Goal: Transaction & Acquisition: Purchase product/service

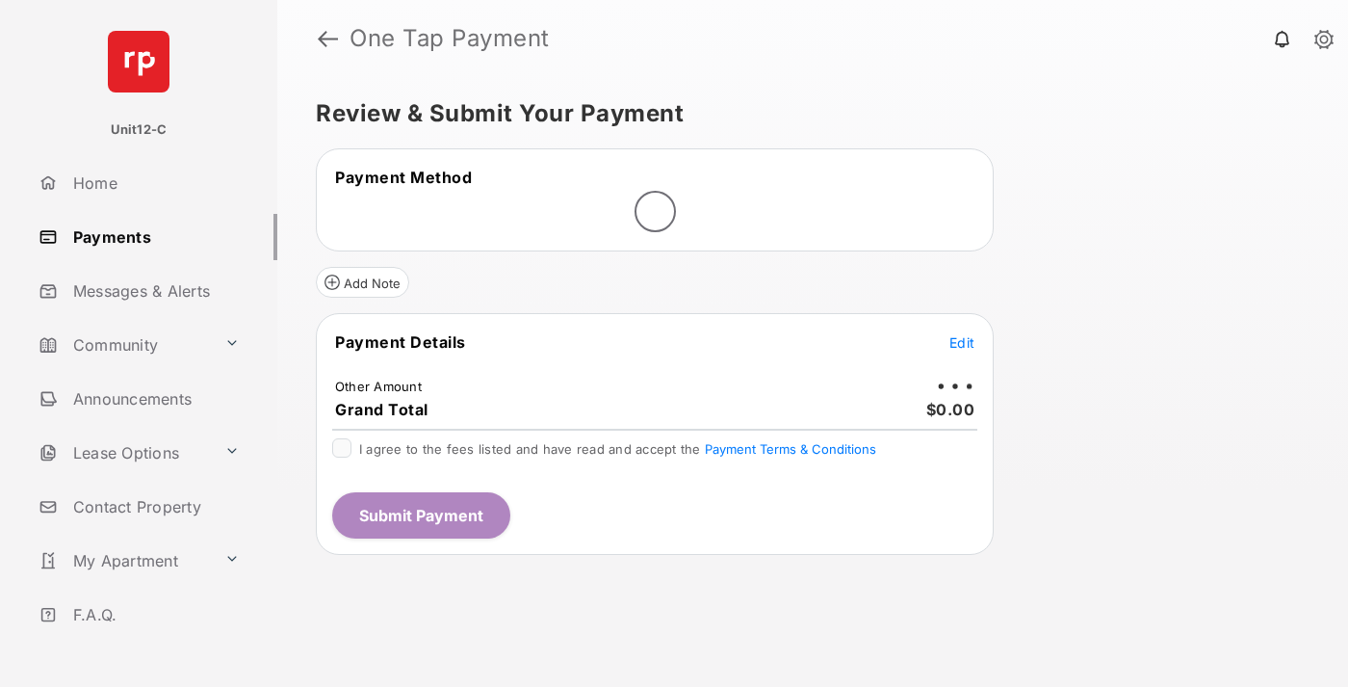
click at [962, 342] on span "Edit" at bounding box center [962, 342] width 25 height 16
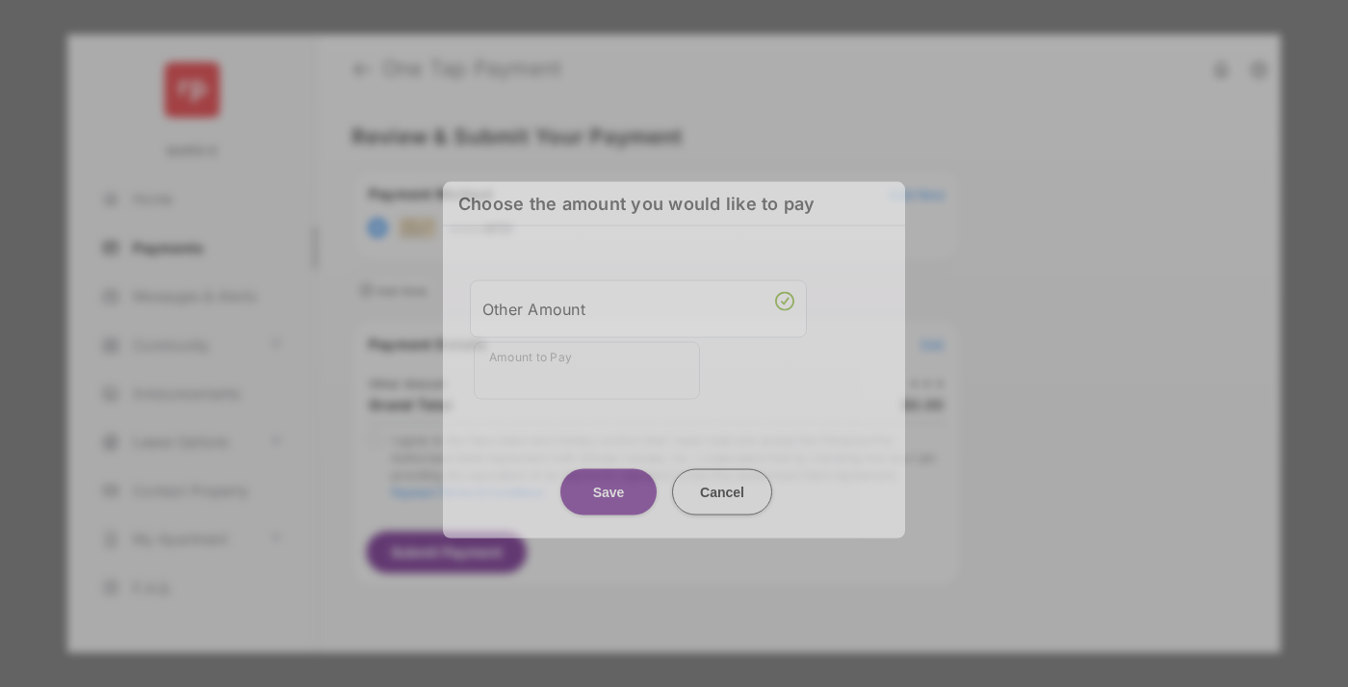
click at [639, 318] on li "Other Amount" at bounding box center [638, 308] width 337 height 58
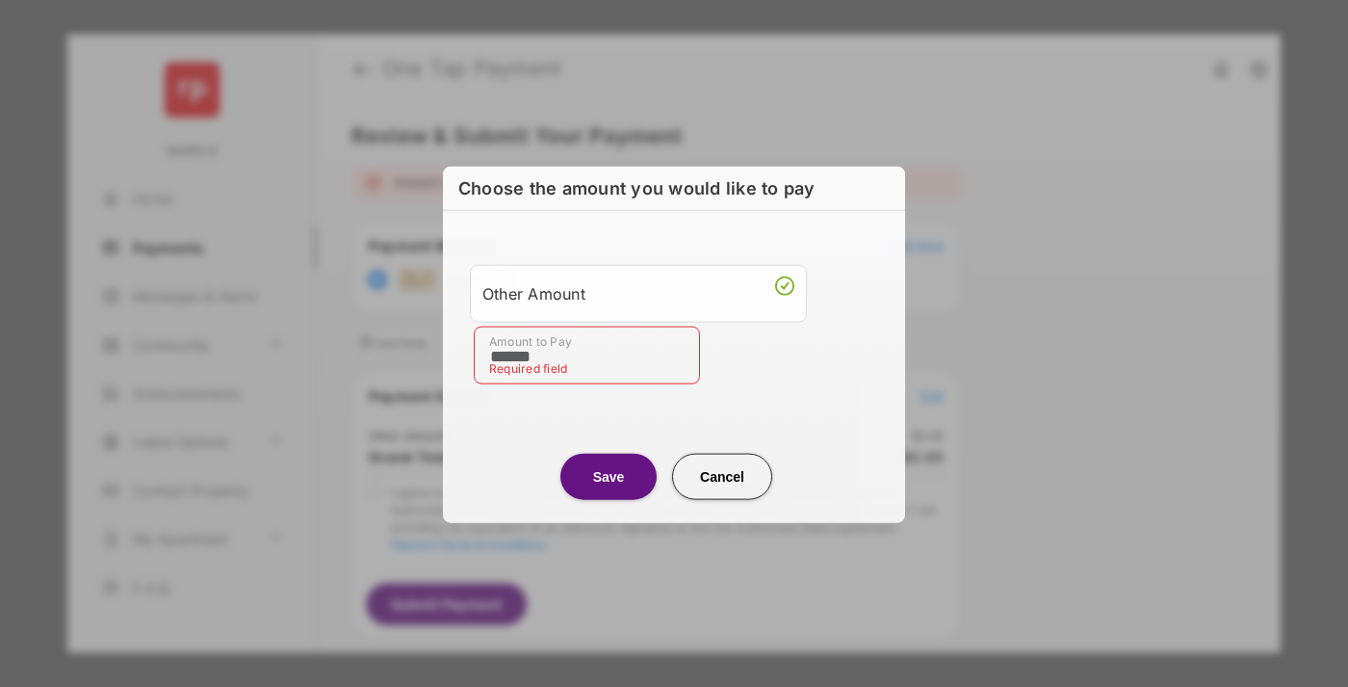
type input "******"
click at [609, 475] on button "Save" at bounding box center [609, 476] width 96 height 46
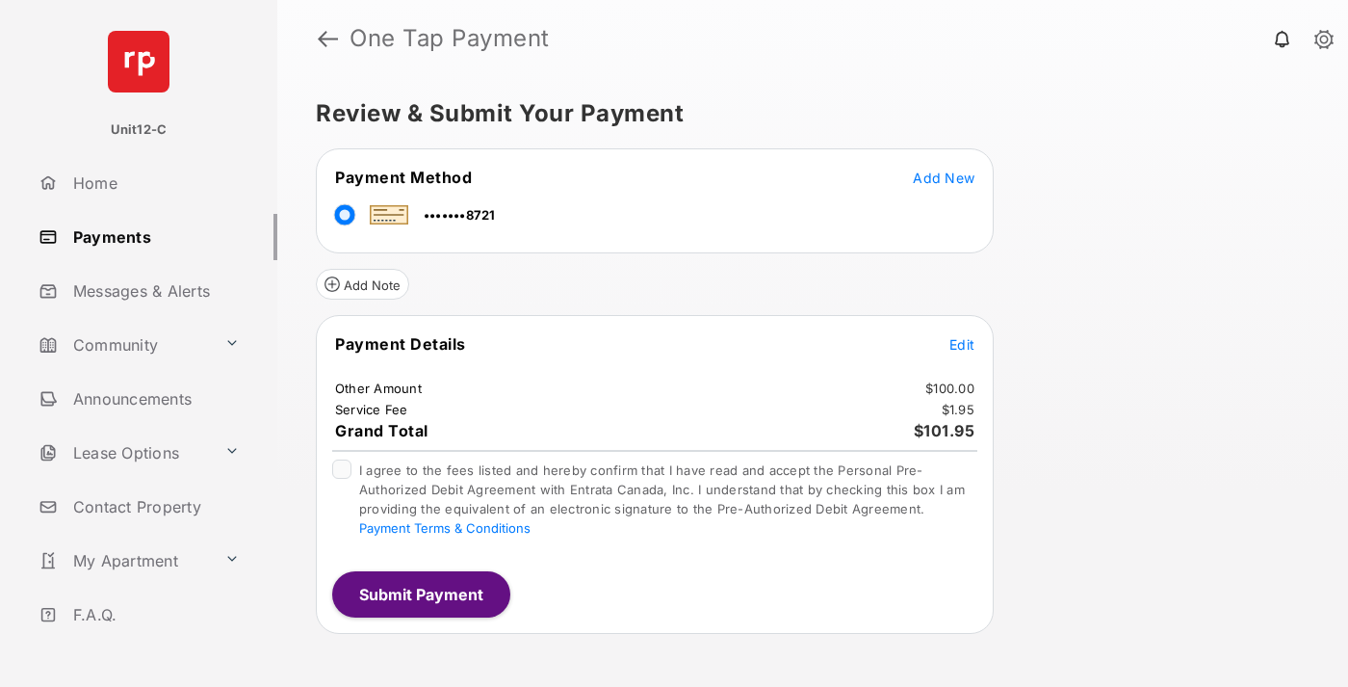
click at [962, 344] on span "Edit" at bounding box center [962, 344] width 25 height 16
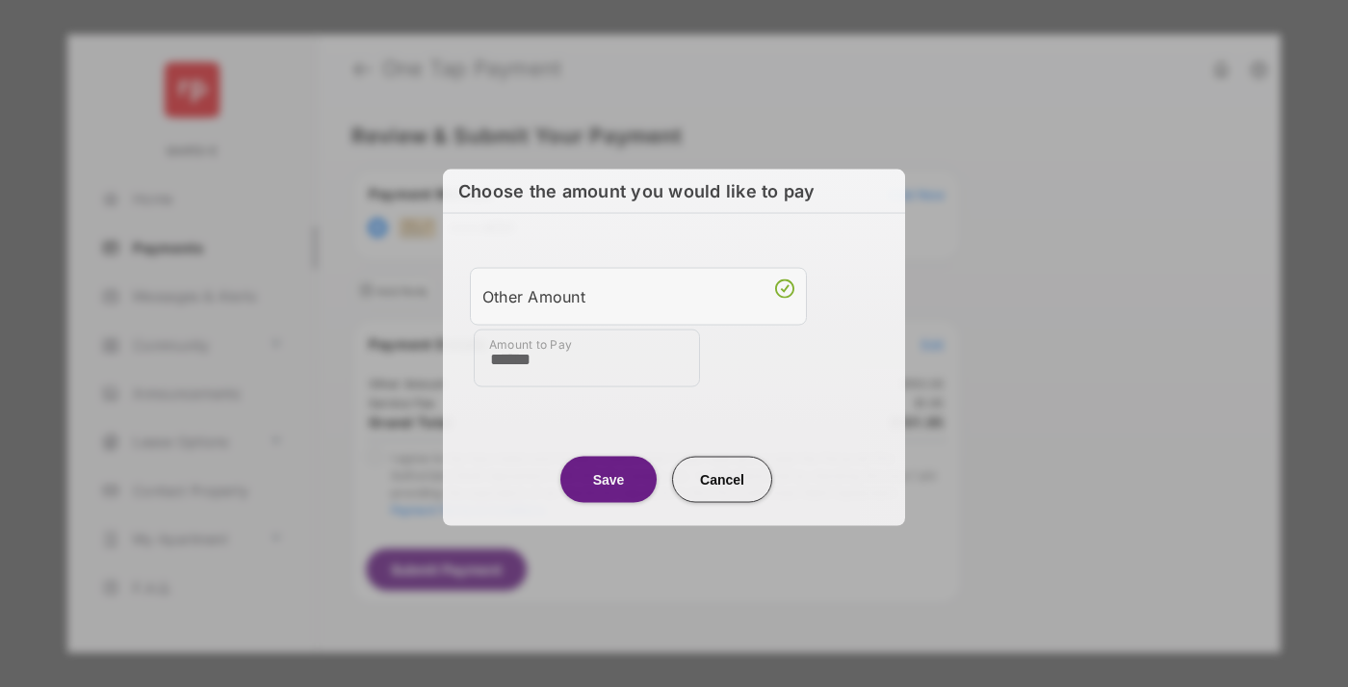
click at [609, 476] on button "Save" at bounding box center [609, 479] width 96 height 46
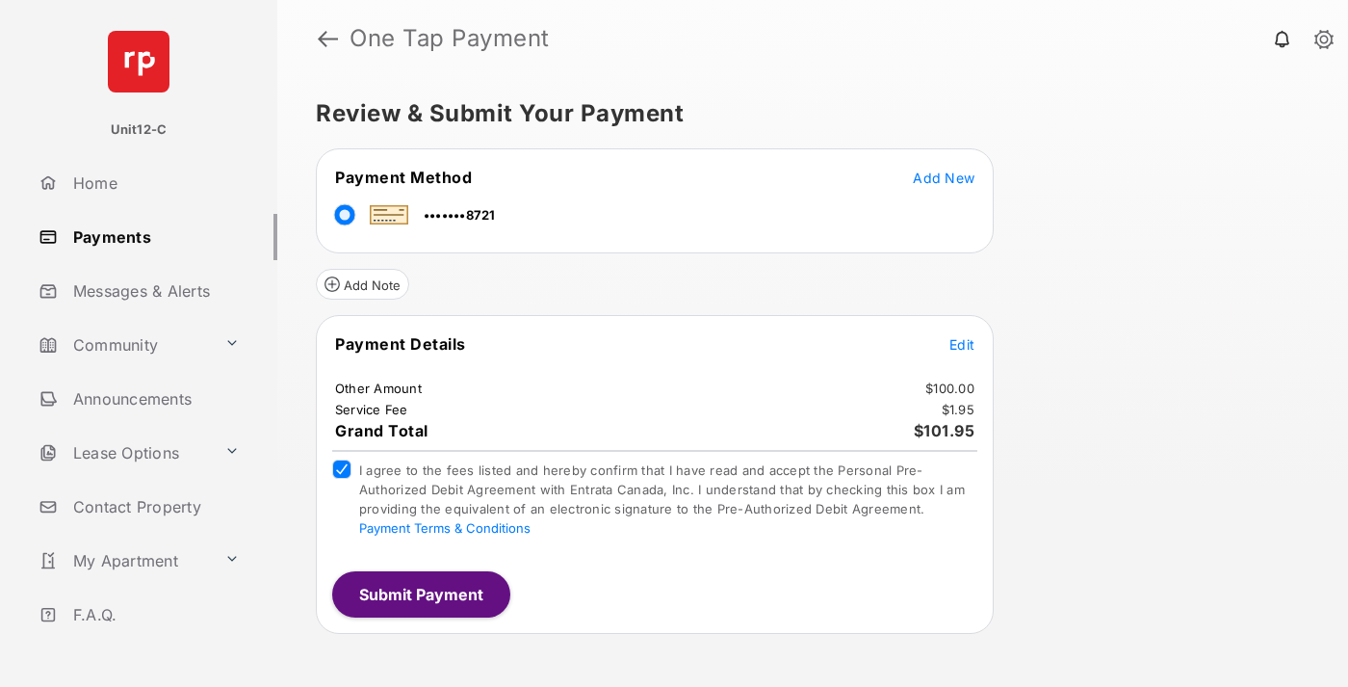
click at [420, 593] on button "Submit Payment" at bounding box center [421, 594] width 178 height 46
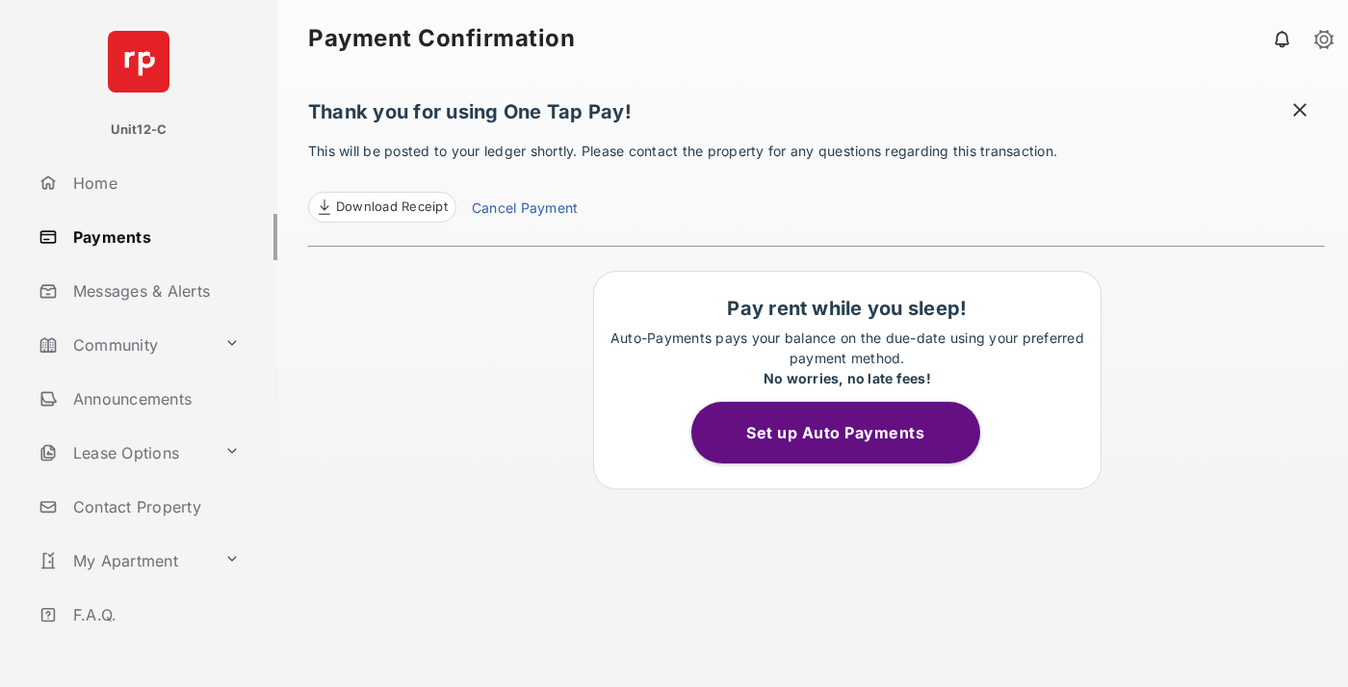
click at [1300, 112] on span at bounding box center [1300, 112] width 19 height 24
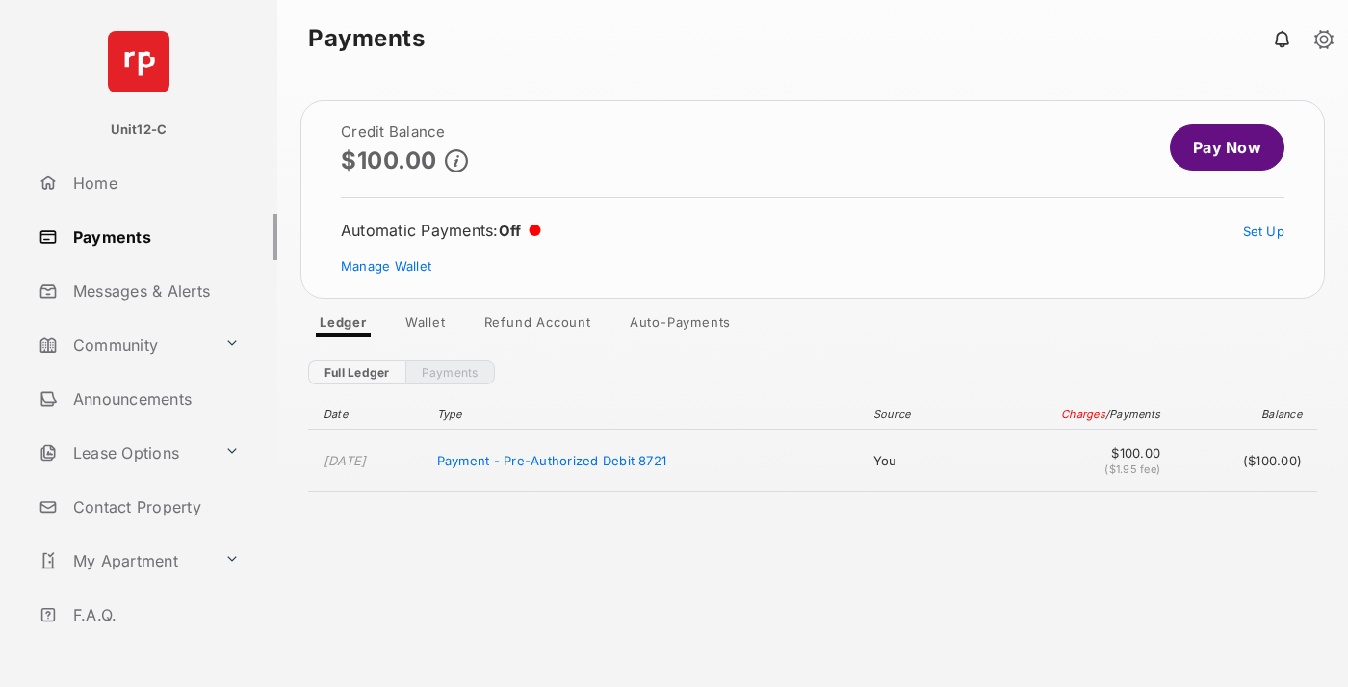
click at [386, 266] on link "Manage Wallet" at bounding box center [386, 265] width 91 height 15
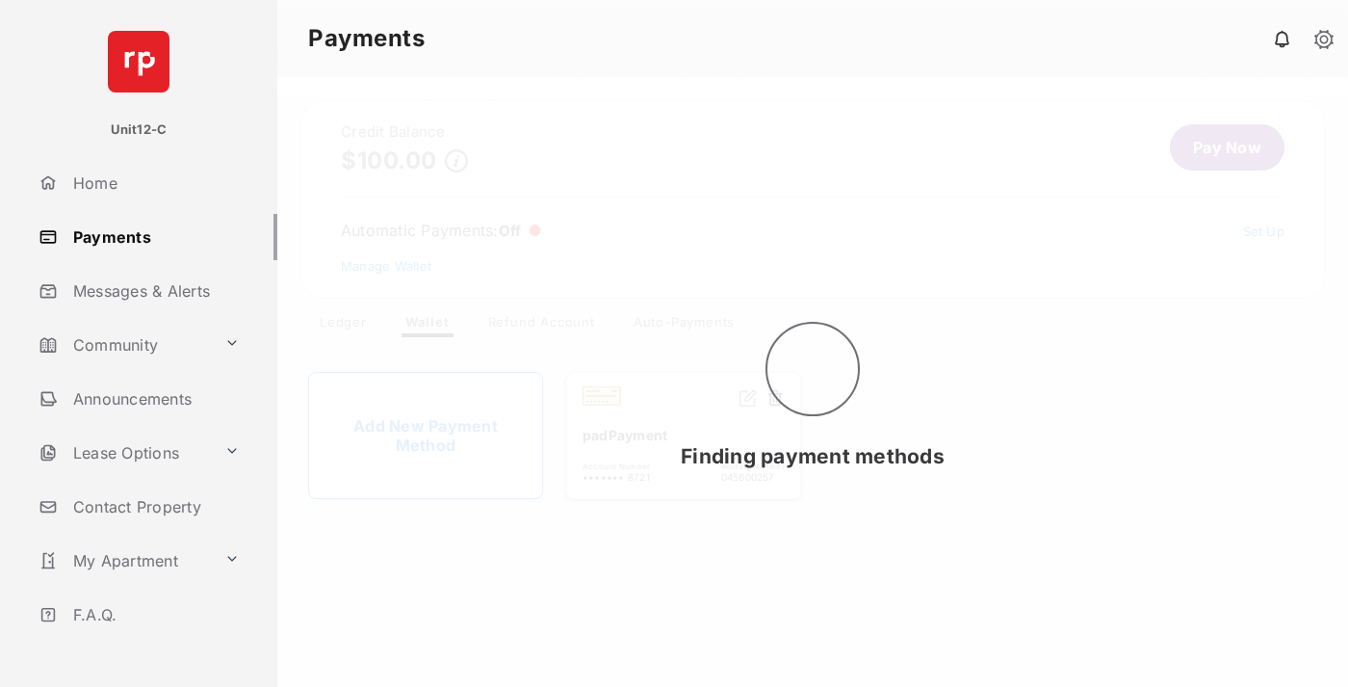
click at [775, 399] on button at bounding box center [775, 399] width 19 height 22
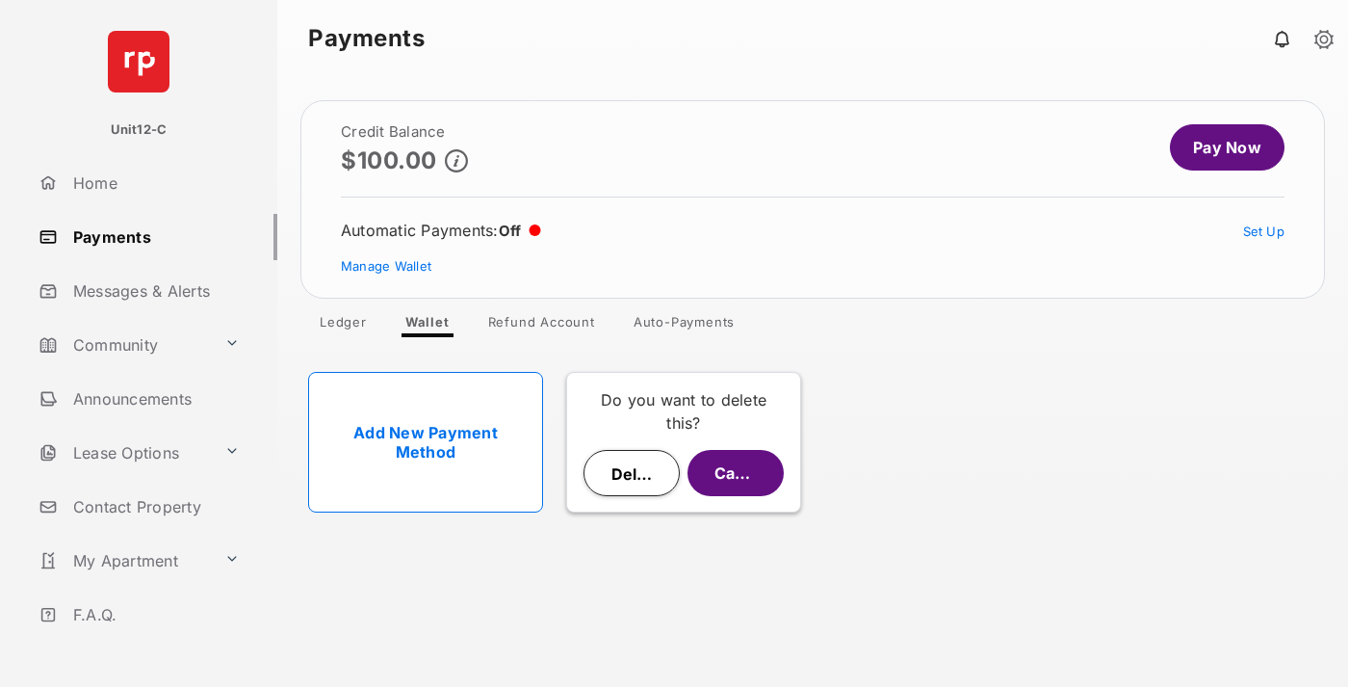
click at [632, 473] on button "Delete" at bounding box center [632, 473] width 96 height 46
